Goal: Task Accomplishment & Management: Manage account settings

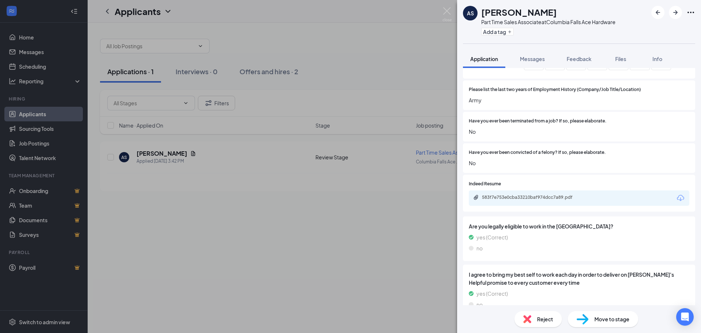
scroll to position [402, 0]
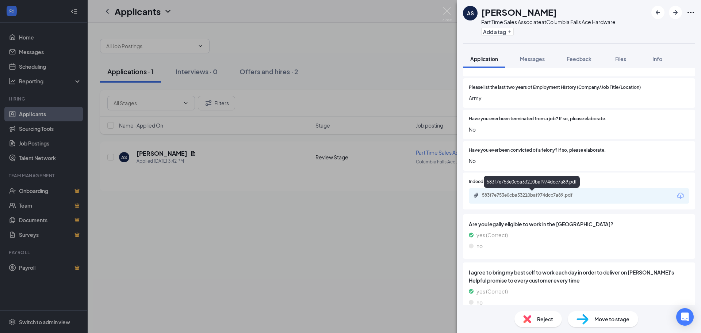
click at [531, 195] on div "583f7e753e0cba33210baf974dcc7a89.pdf" at bounding box center [533, 195] width 102 height 6
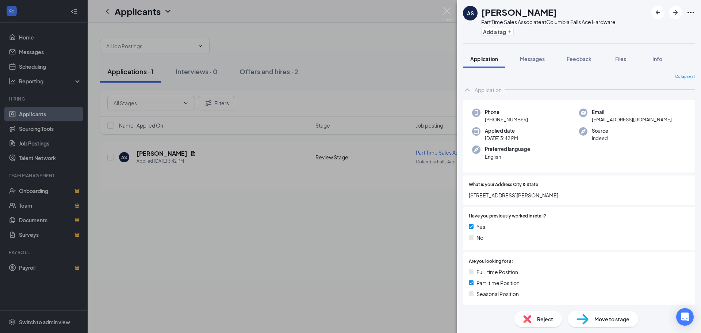
scroll to position [0, 0]
click at [386, 76] on div "AS [PERSON_NAME] Part Time Sales Associate at [GEOGRAPHIC_DATA] Ace Hardware Ad…" at bounding box center [350, 166] width 701 height 333
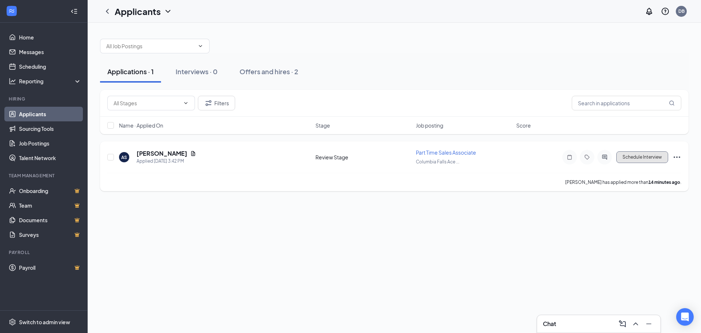
click at [656, 157] on button "Schedule Interview" at bounding box center [642, 157] width 52 height 12
type input "Onsite Interview (next stage)"
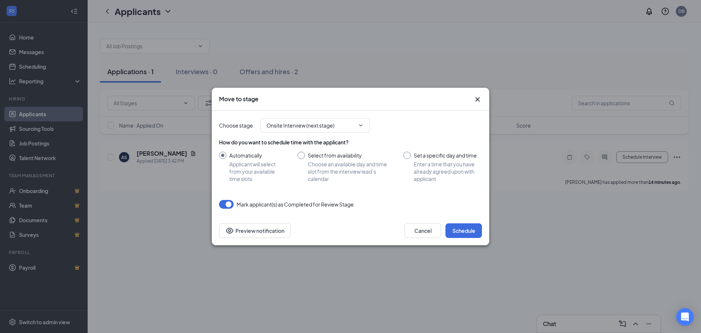
click at [299, 159] on input "Select from availability Choose an available day and time slot from the intervi…" at bounding box center [343, 167] width 91 height 31
radio input "true"
radio input "false"
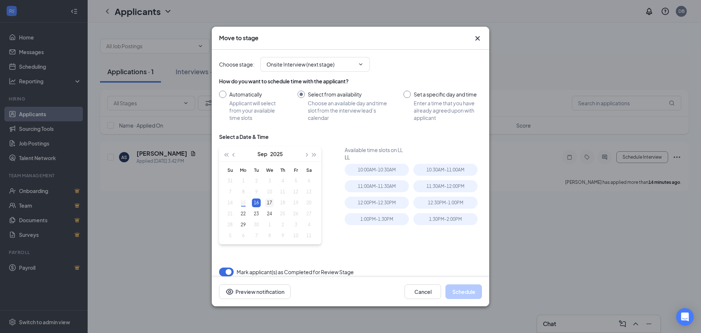
type input "[DATE]"
click at [269, 203] on div "17" at bounding box center [269, 202] width 9 height 9
click at [390, 222] on div "1:00PM - 1:30PM" at bounding box center [377, 219] width 64 height 12
click at [462, 290] on button "Schedule" at bounding box center [464, 291] width 37 height 15
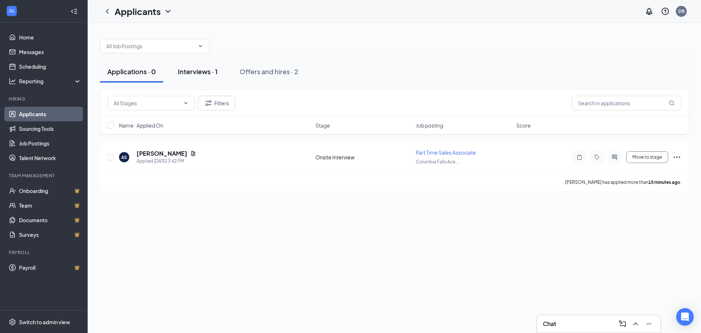
click at [202, 67] on div "Interviews · 1" at bounding box center [198, 71] width 40 height 9
